Goal: Information Seeking & Learning: Learn about a topic

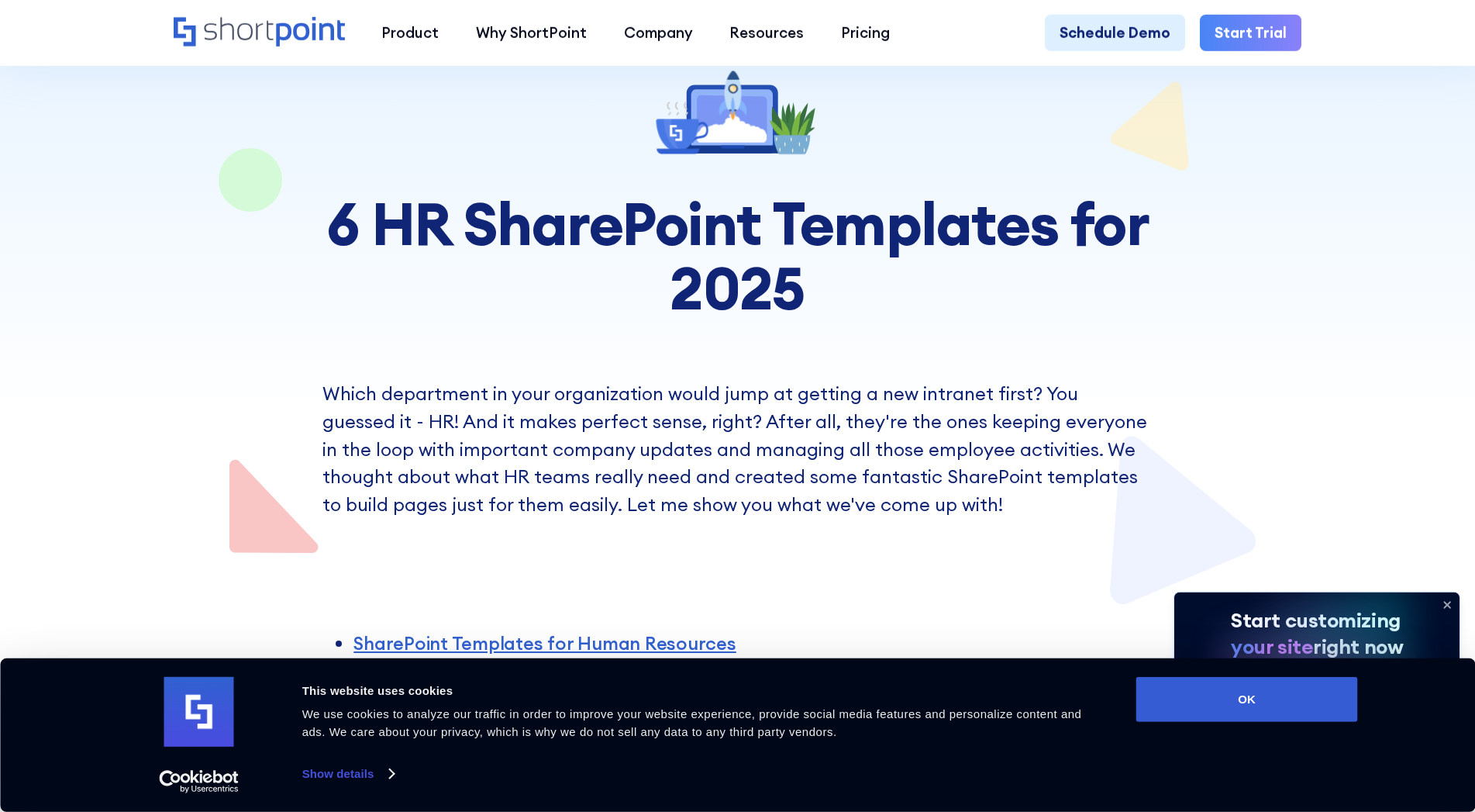
scroll to position [110, 0]
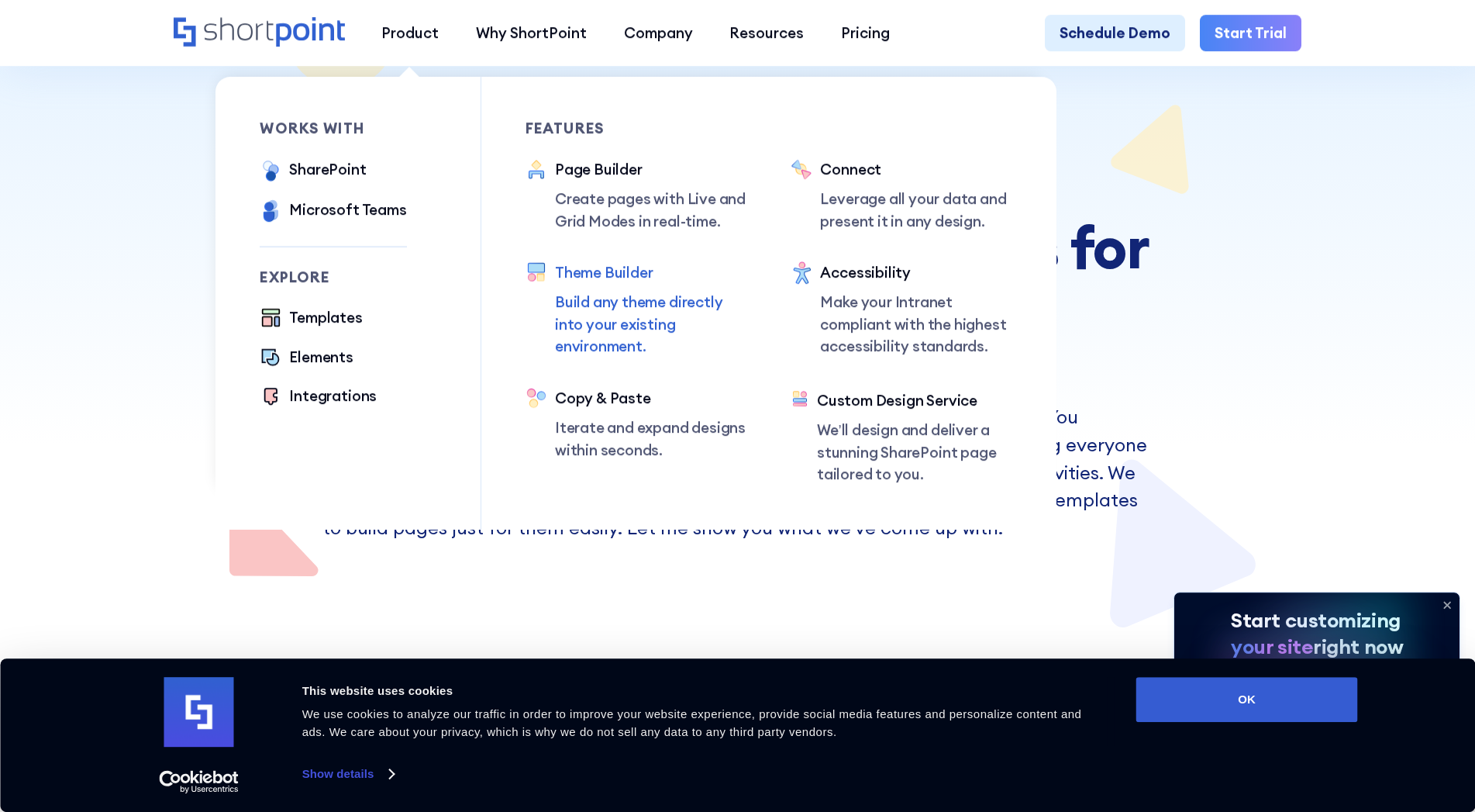
click at [614, 268] on div "Theme Builder" at bounding box center [651, 273] width 191 height 22
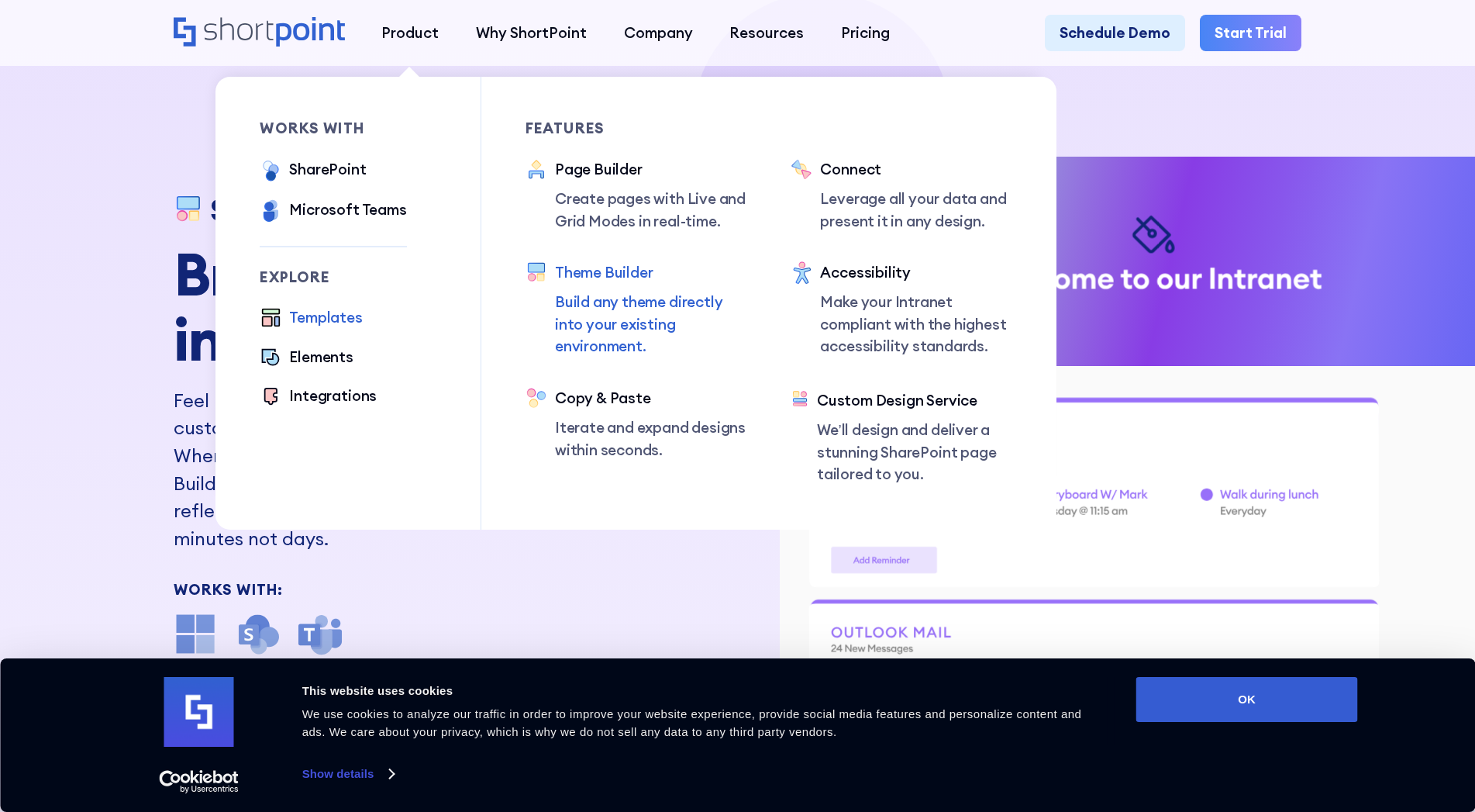
click at [324, 315] on div "Templates" at bounding box center [325, 317] width 73 height 22
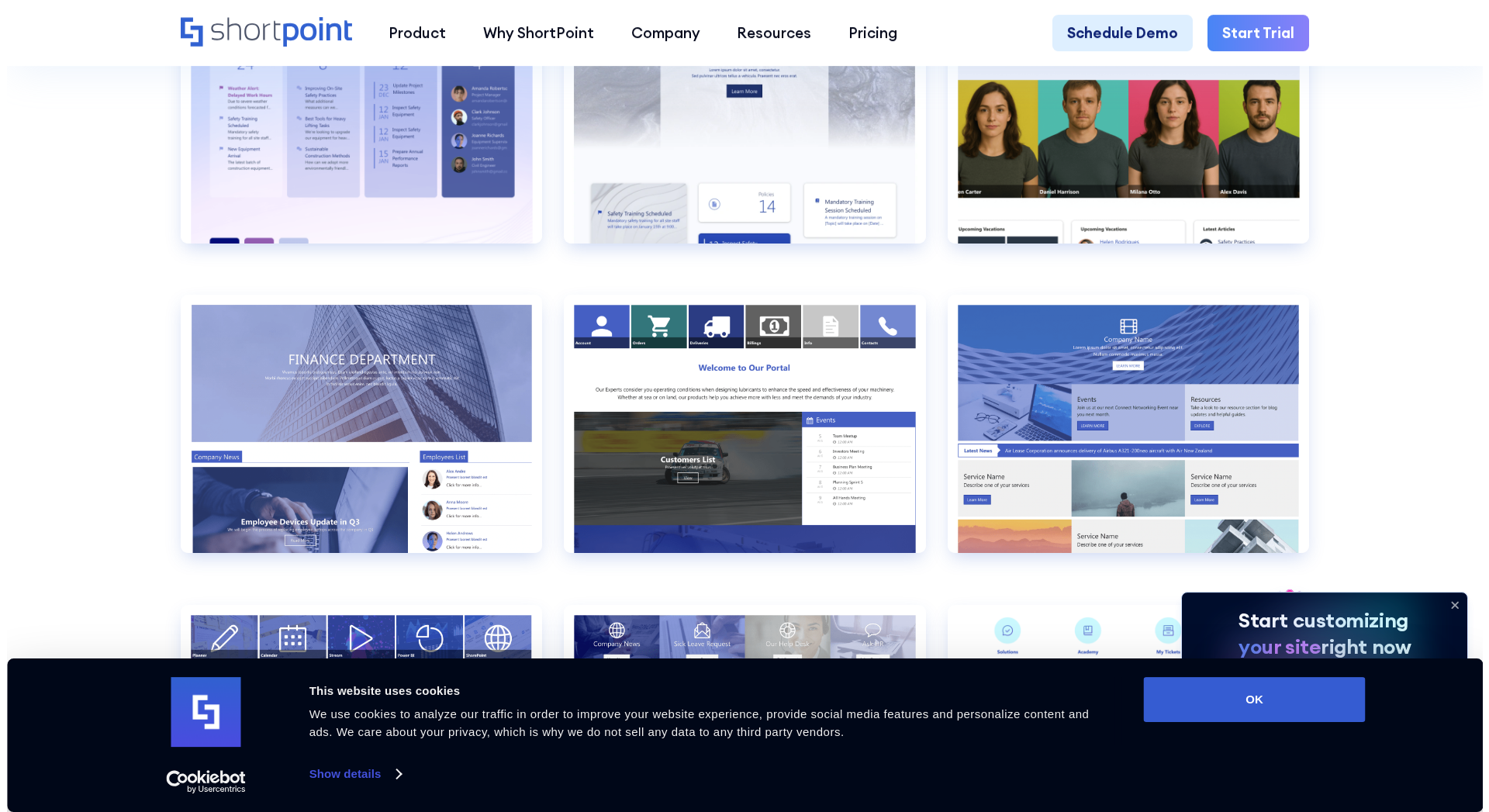
scroll to position [3179, 0]
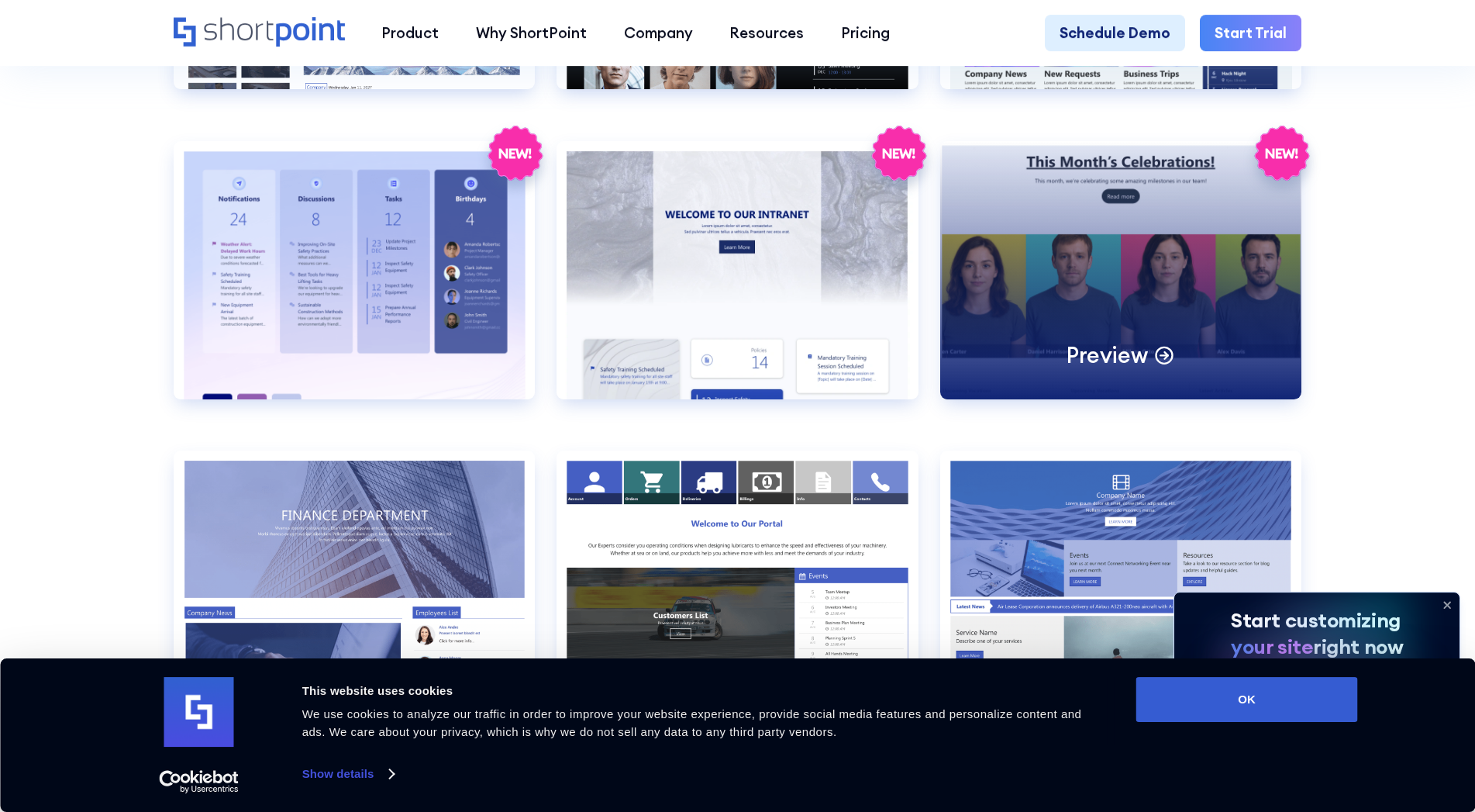
click at [1071, 303] on div "Preview" at bounding box center [1120, 270] width 361 height 258
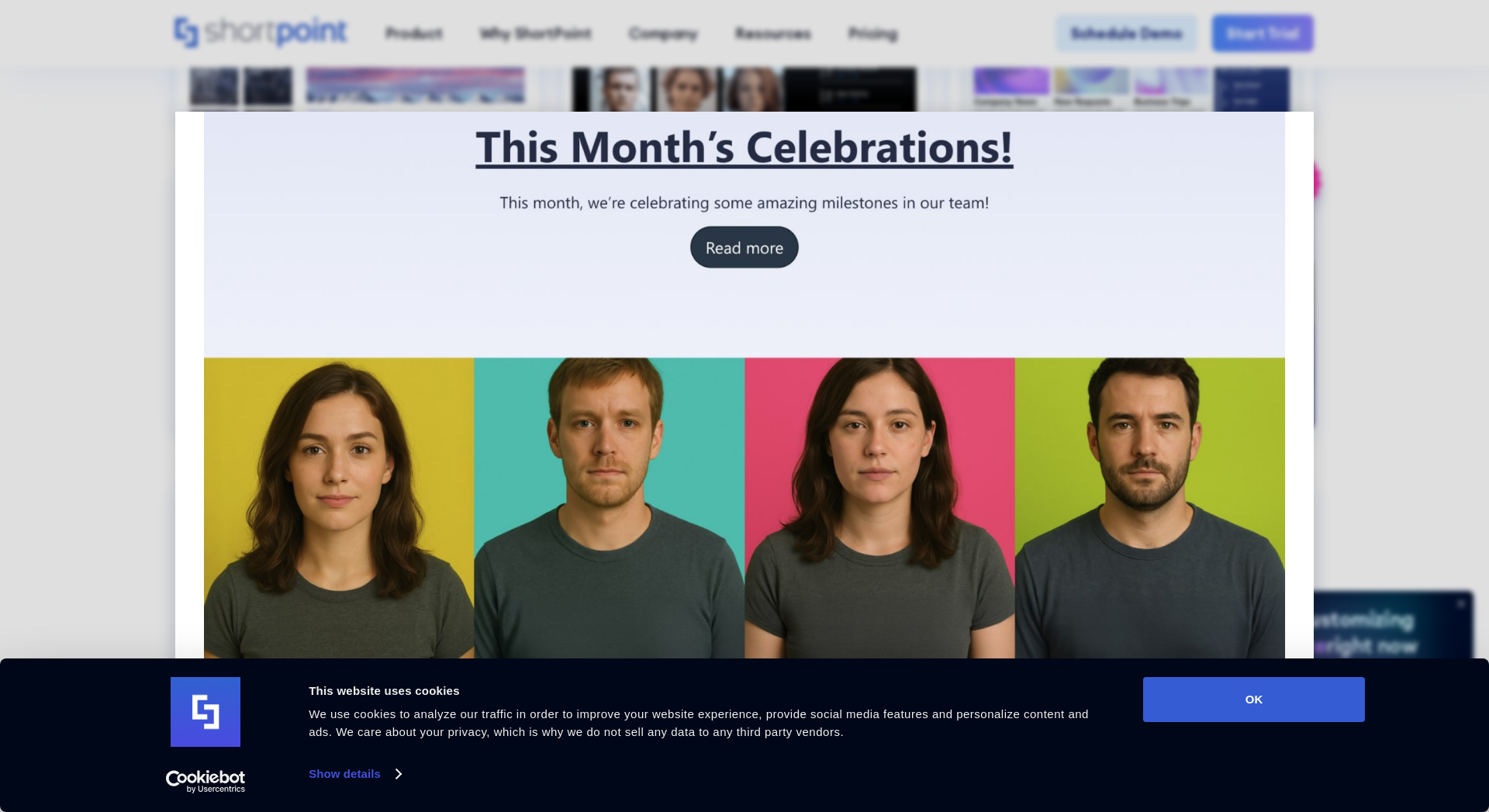
scroll to position [0, 0]
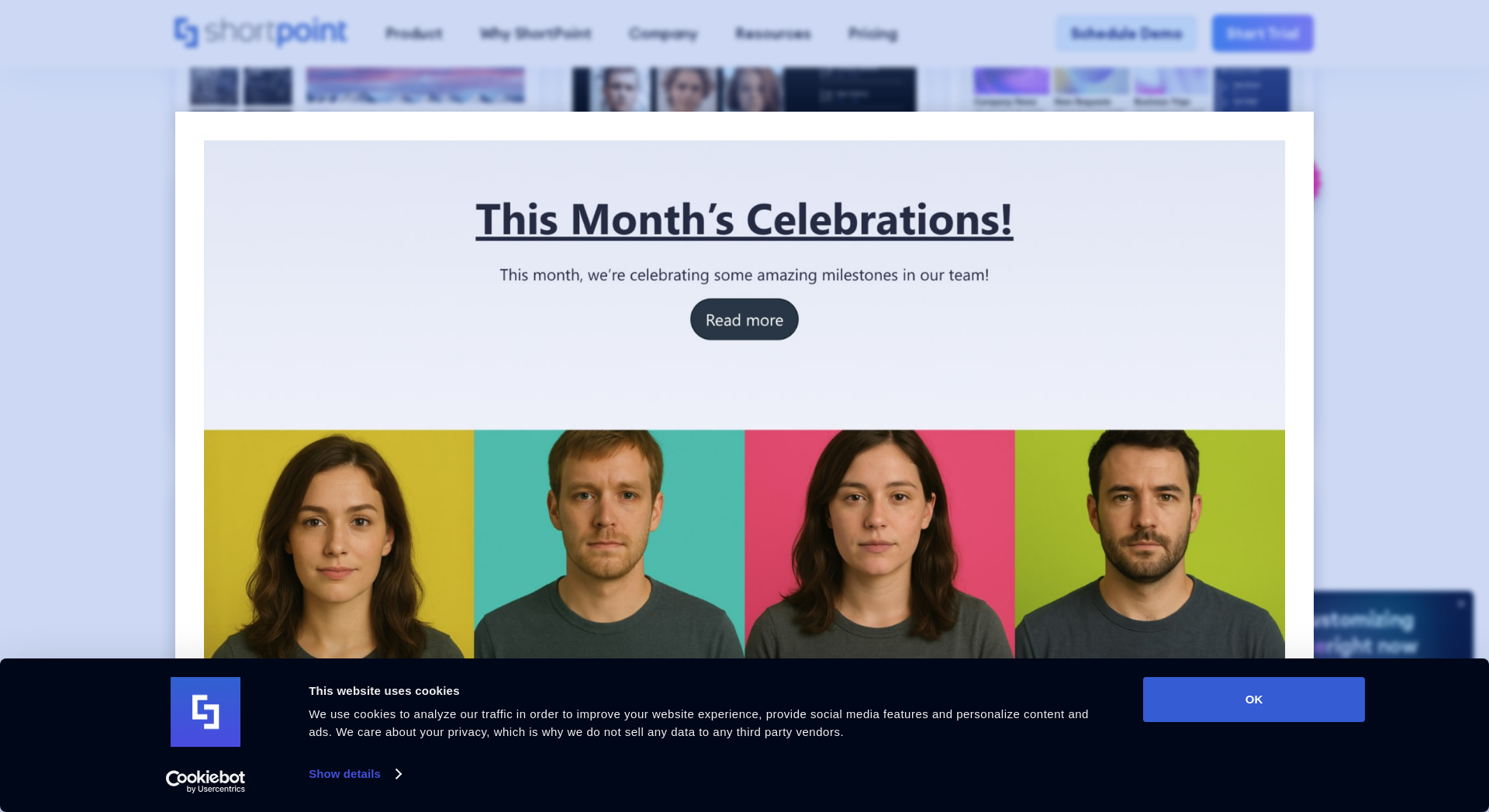
click at [1319, 288] on div at bounding box center [744, 406] width 1489 height 812
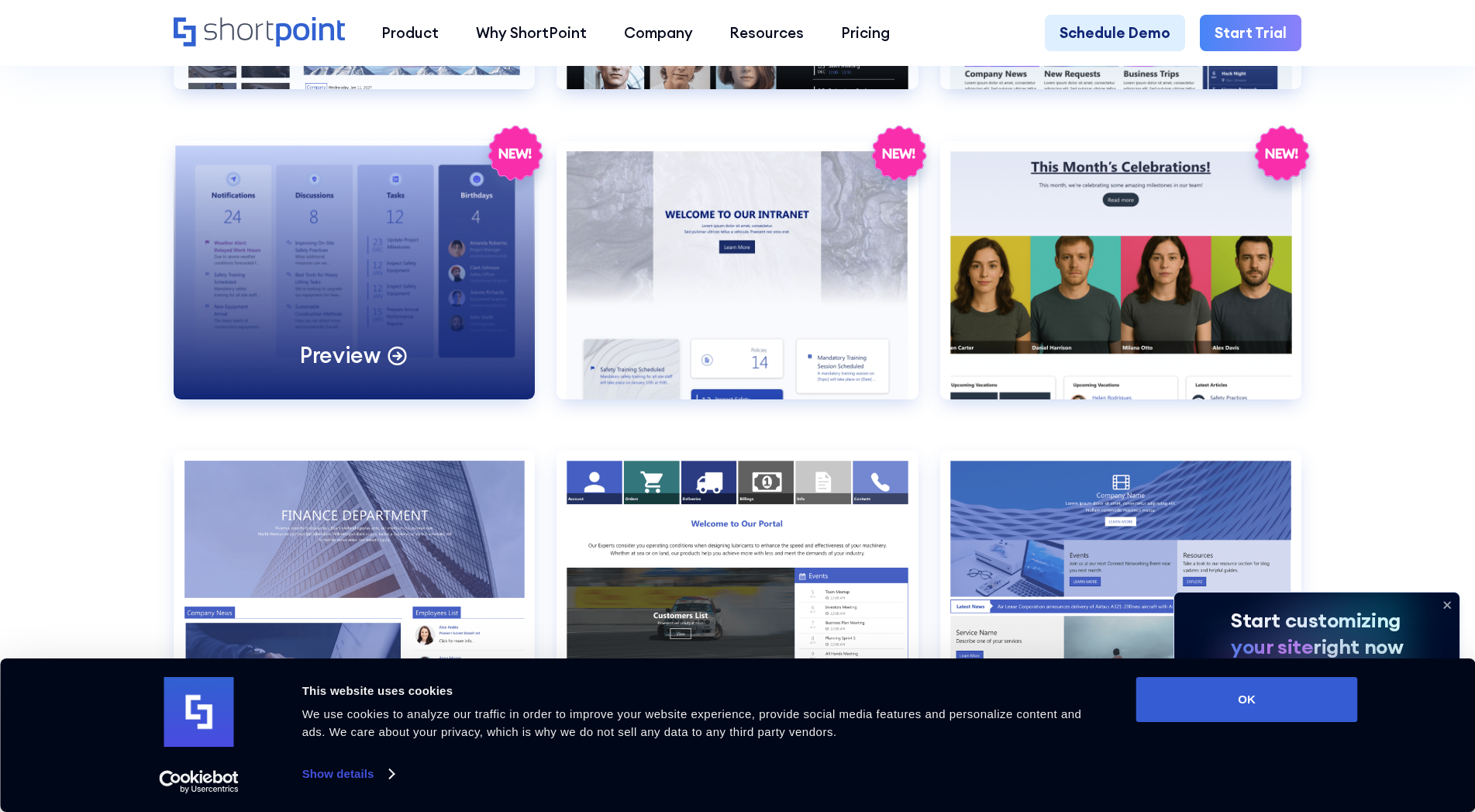
click at [373, 296] on div "Preview" at bounding box center [354, 270] width 361 height 258
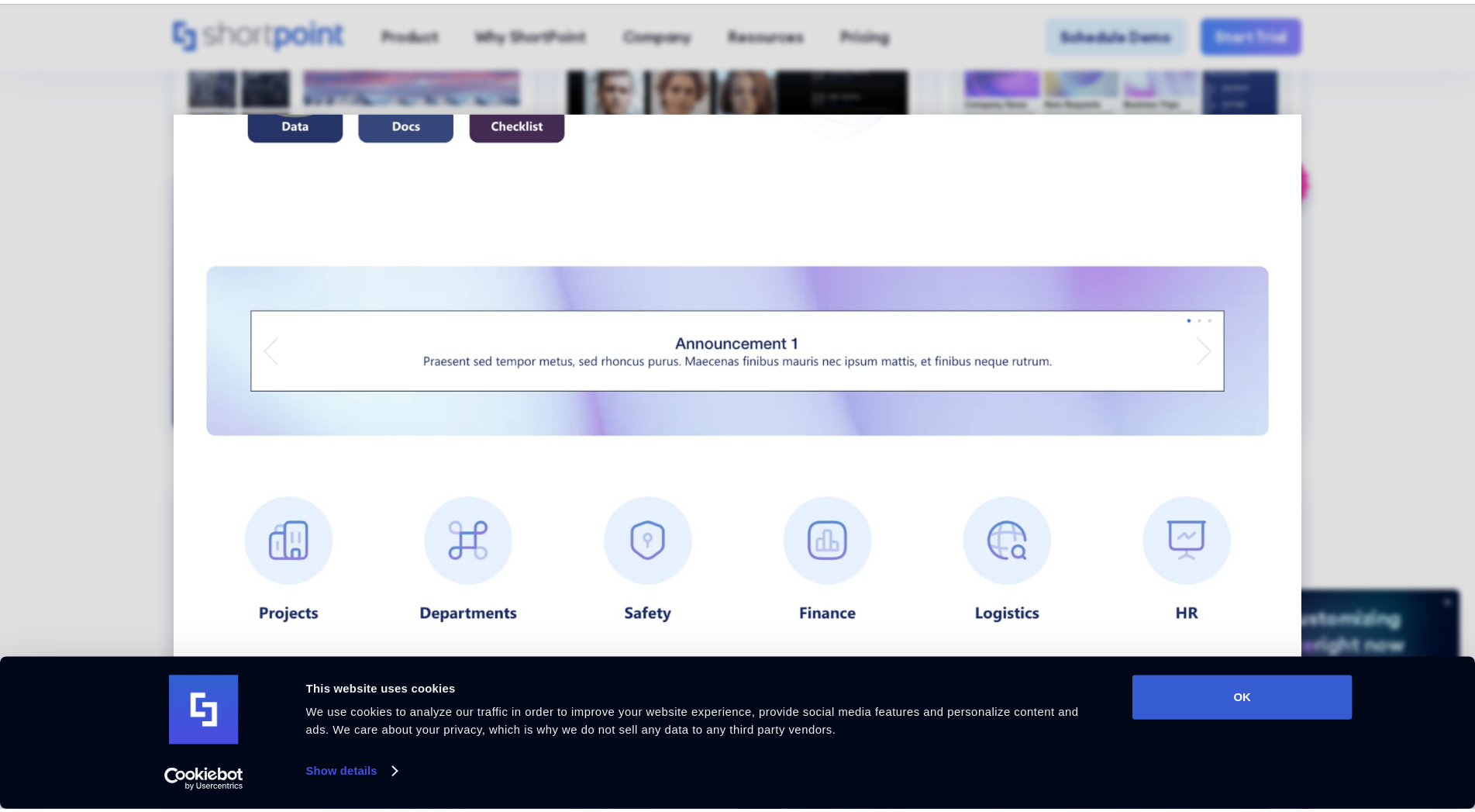
scroll to position [1498, 0]
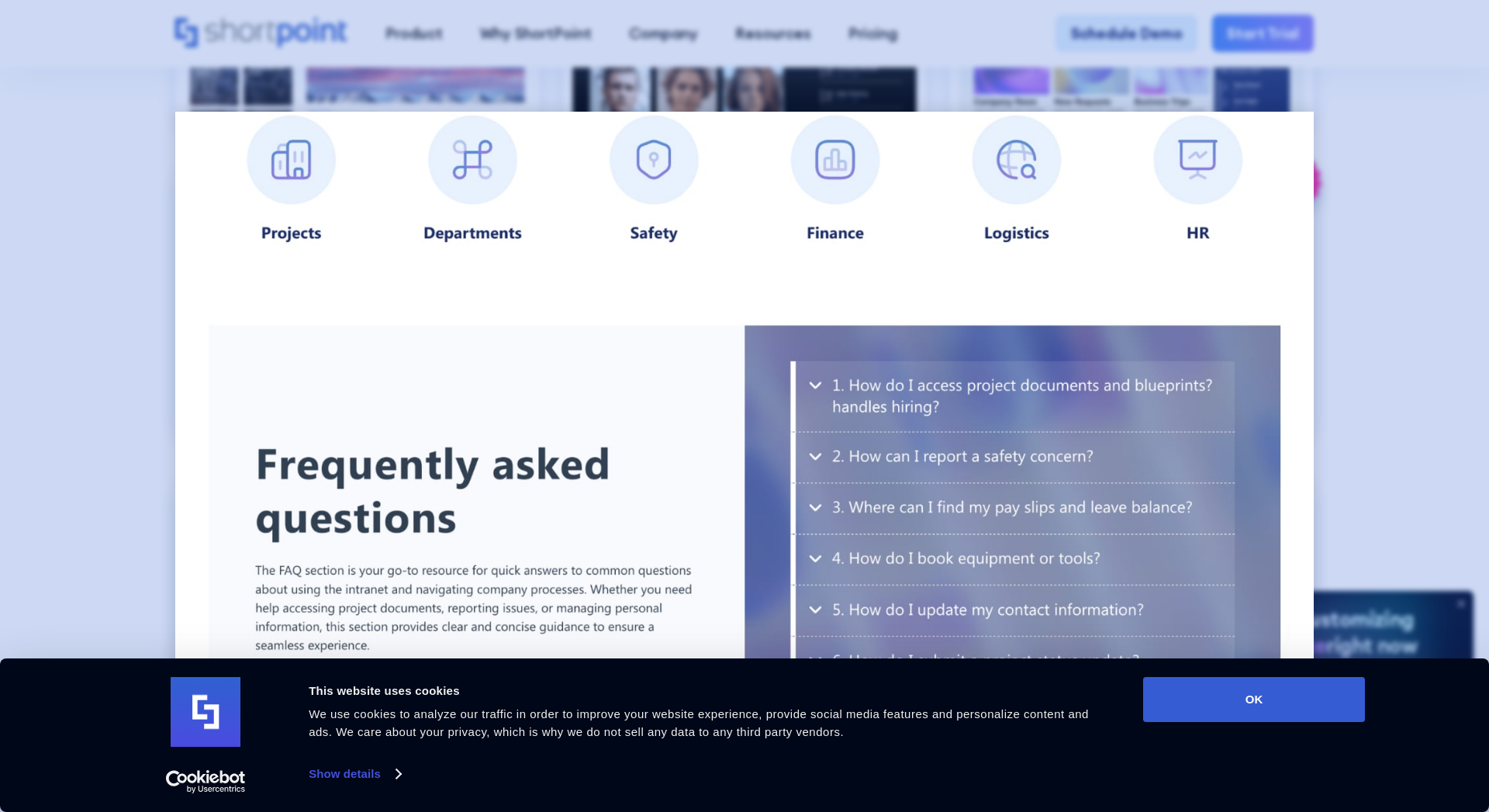
click at [124, 397] on div at bounding box center [744, 406] width 1489 height 812
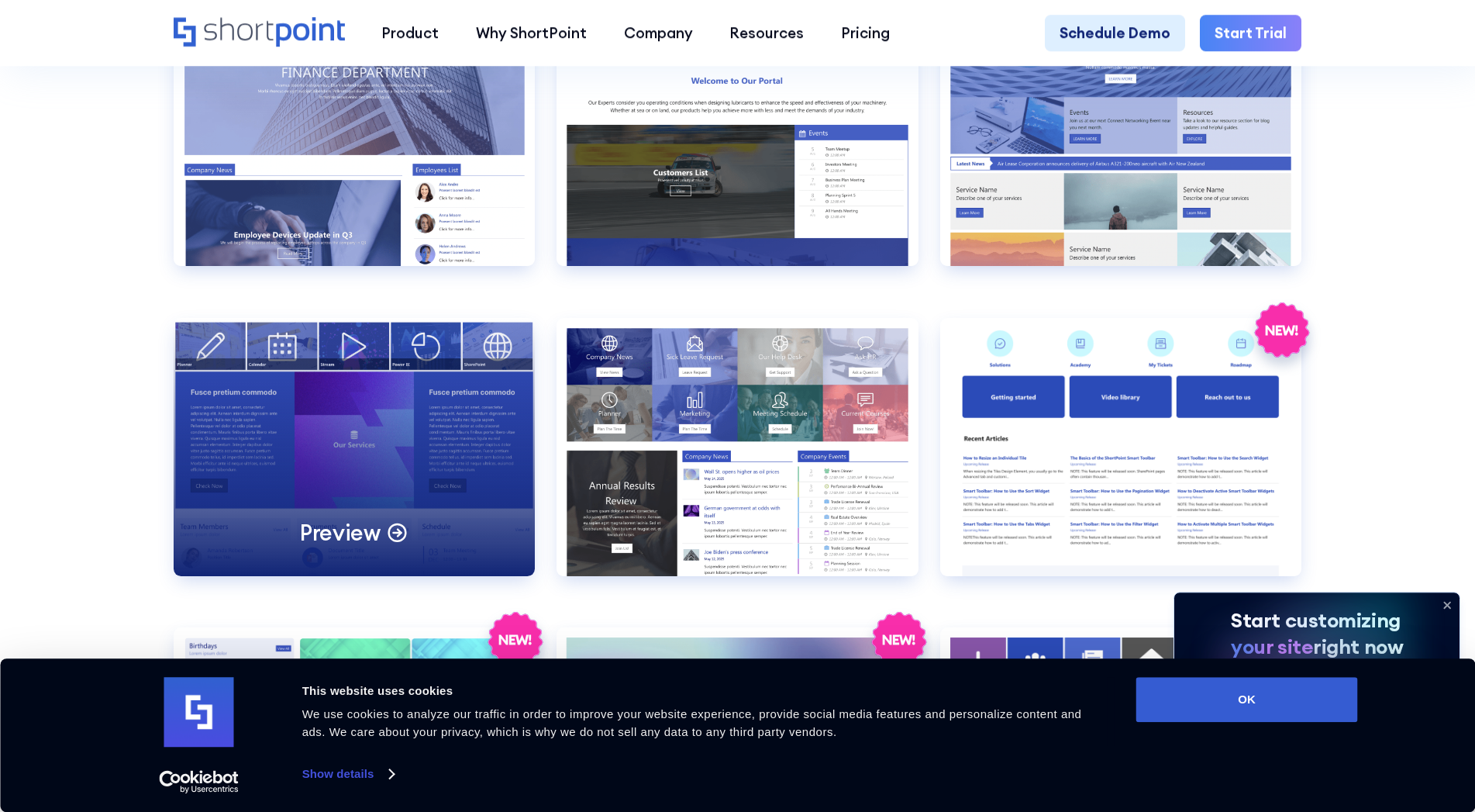
scroll to position [3653, 0]
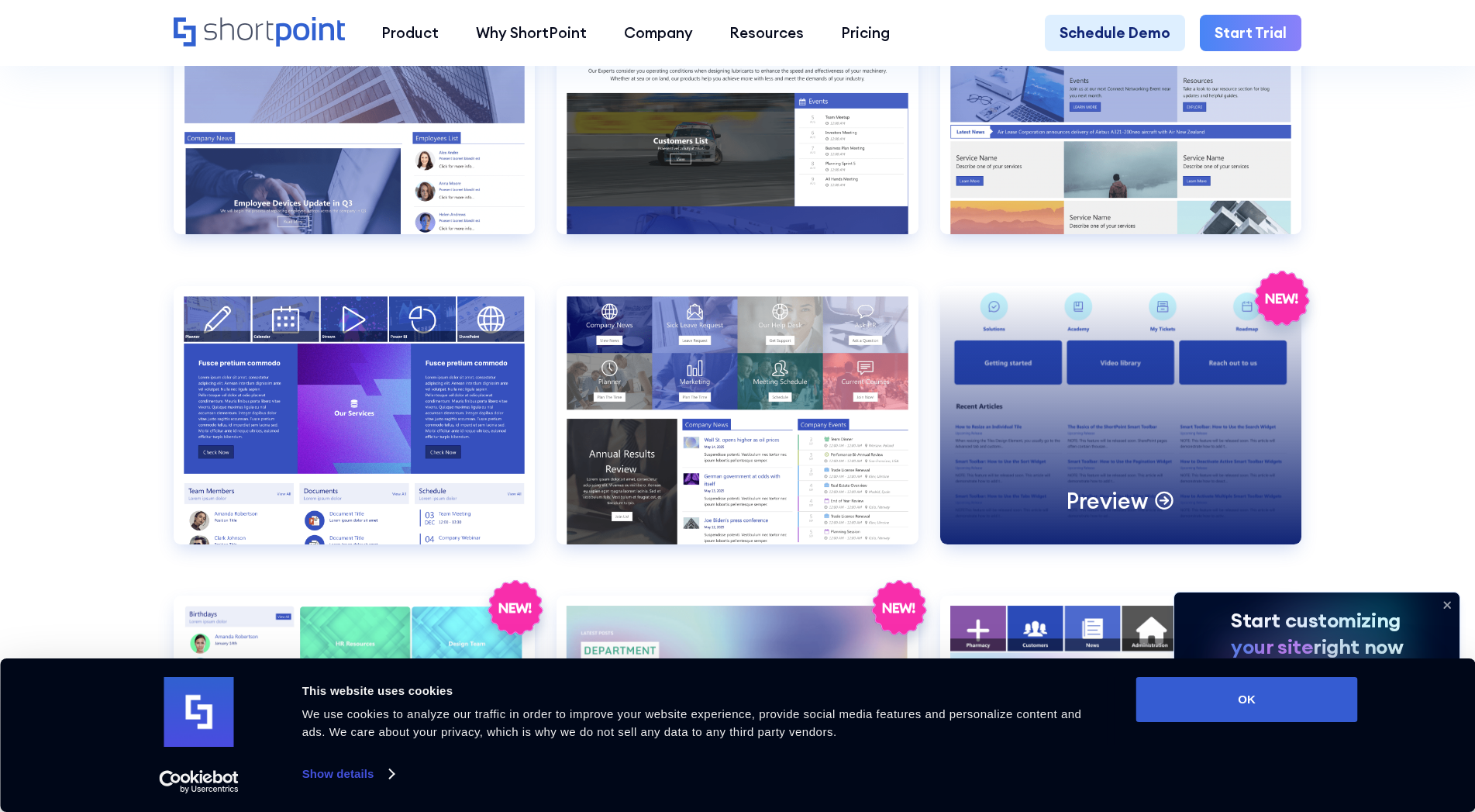
click at [1108, 437] on div "Preview" at bounding box center [1120, 415] width 361 height 258
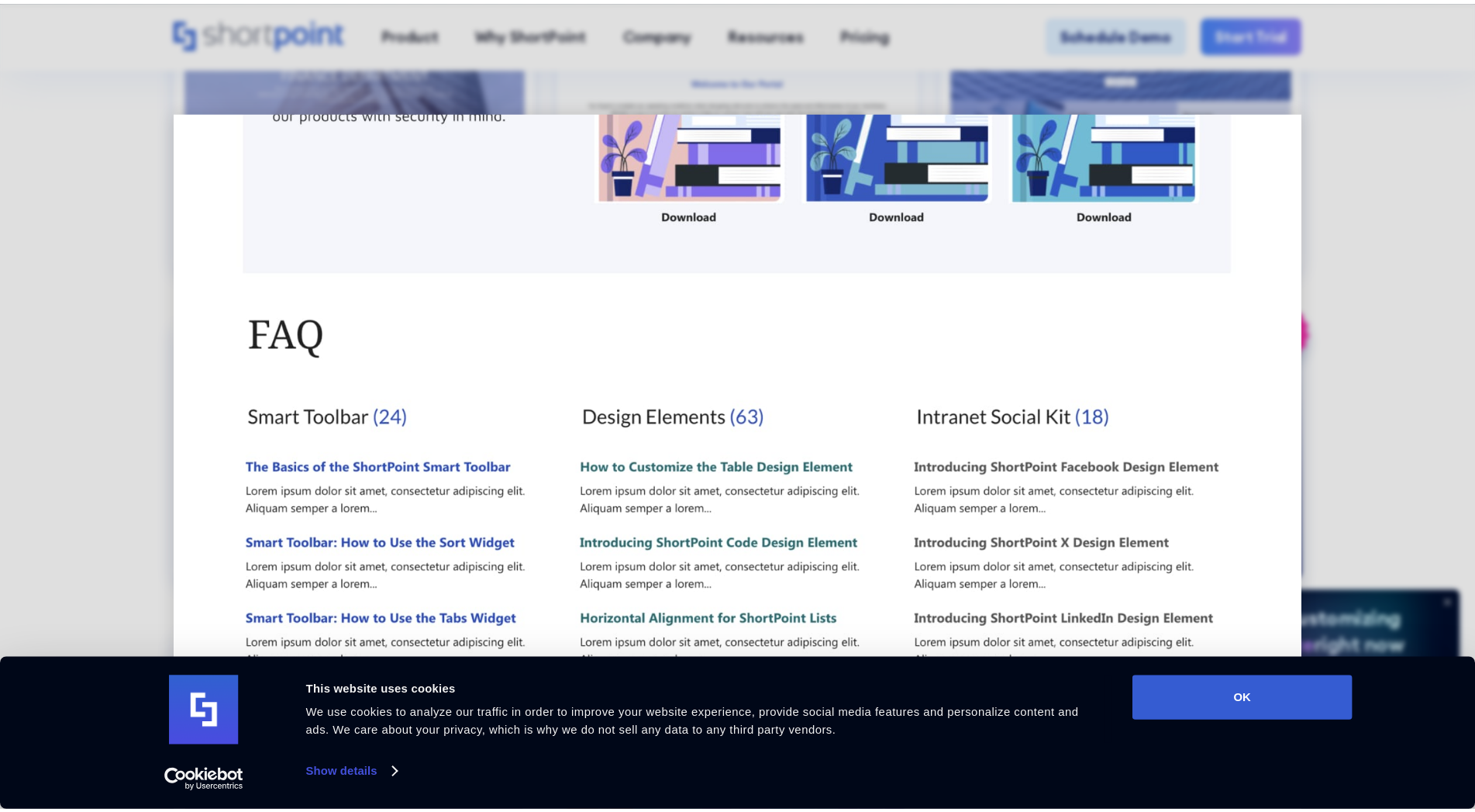
scroll to position [1008, 0]
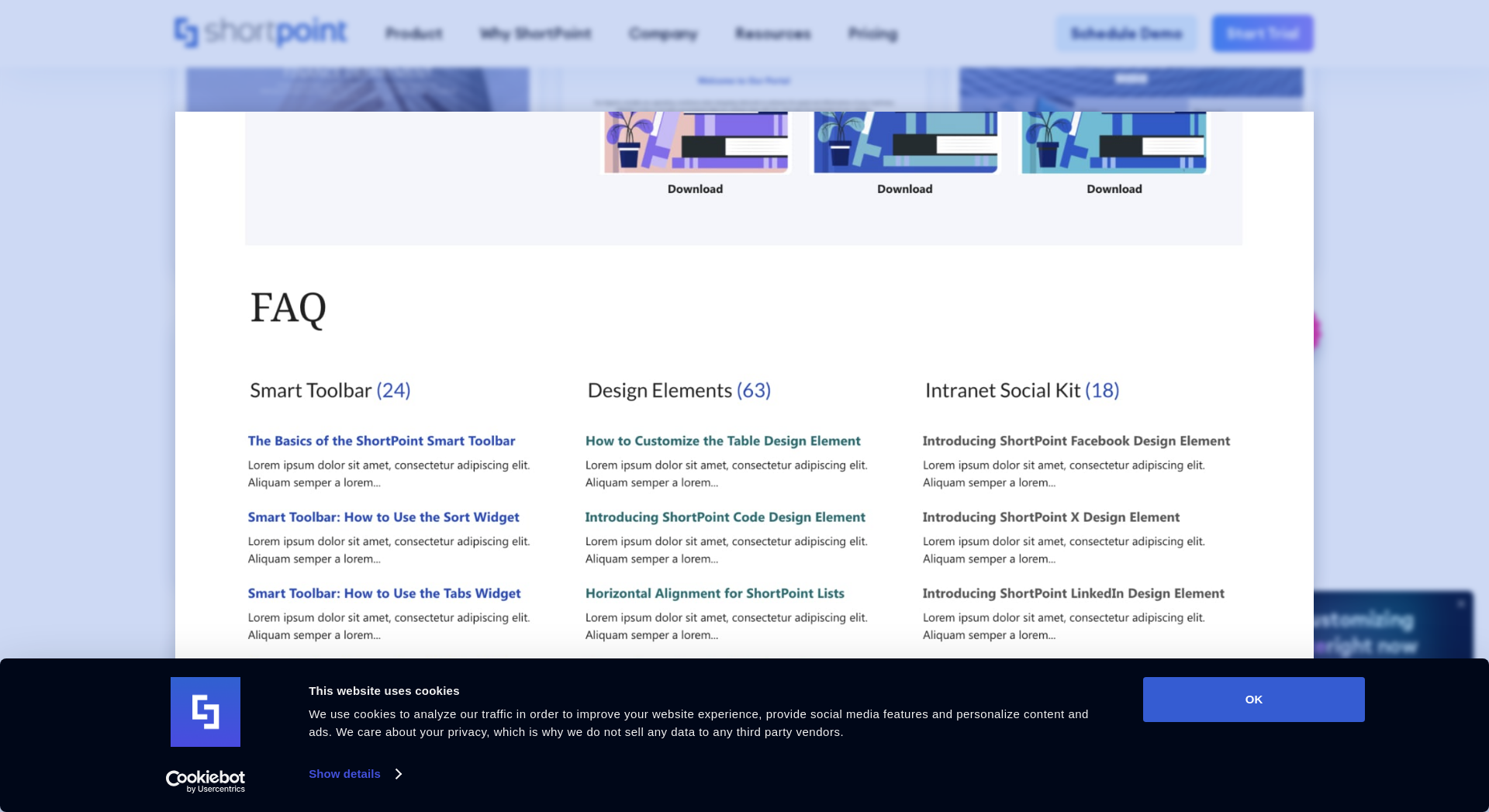
click at [1397, 386] on div at bounding box center [744, 406] width 1489 height 812
